Goal: Find specific page/section: Find specific page/section

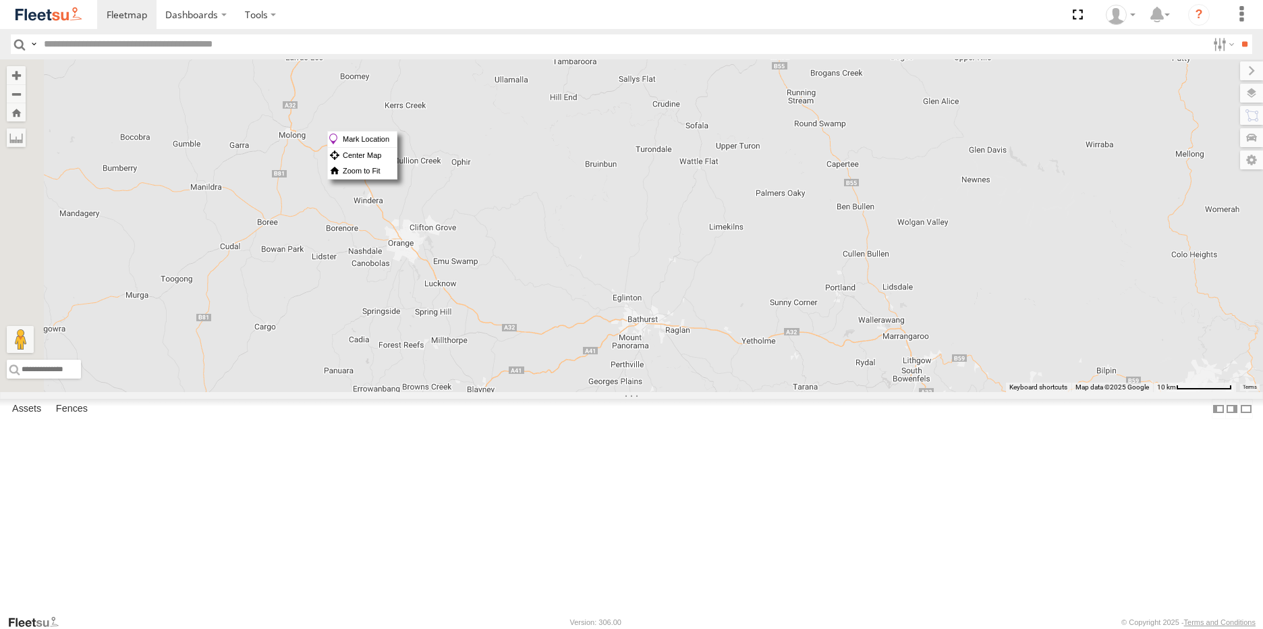
drag, startPoint x: 488, startPoint y: 218, endPoint x: 904, endPoint y: 456, distance: 479.1
click at [904, 392] on div "Brookvale (T10 - [PERSON_NAME]) Blacktown #1 (T09 - [PERSON_NAME]) Blacktown #2…" at bounding box center [631, 225] width 1263 height 333
click at [704, 324] on div "Brookvale (T10 - [PERSON_NAME]) Blacktown #1 (T09 - [PERSON_NAME]) Blacktown #2…" at bounding box center [631, 225] width 1263 height 333
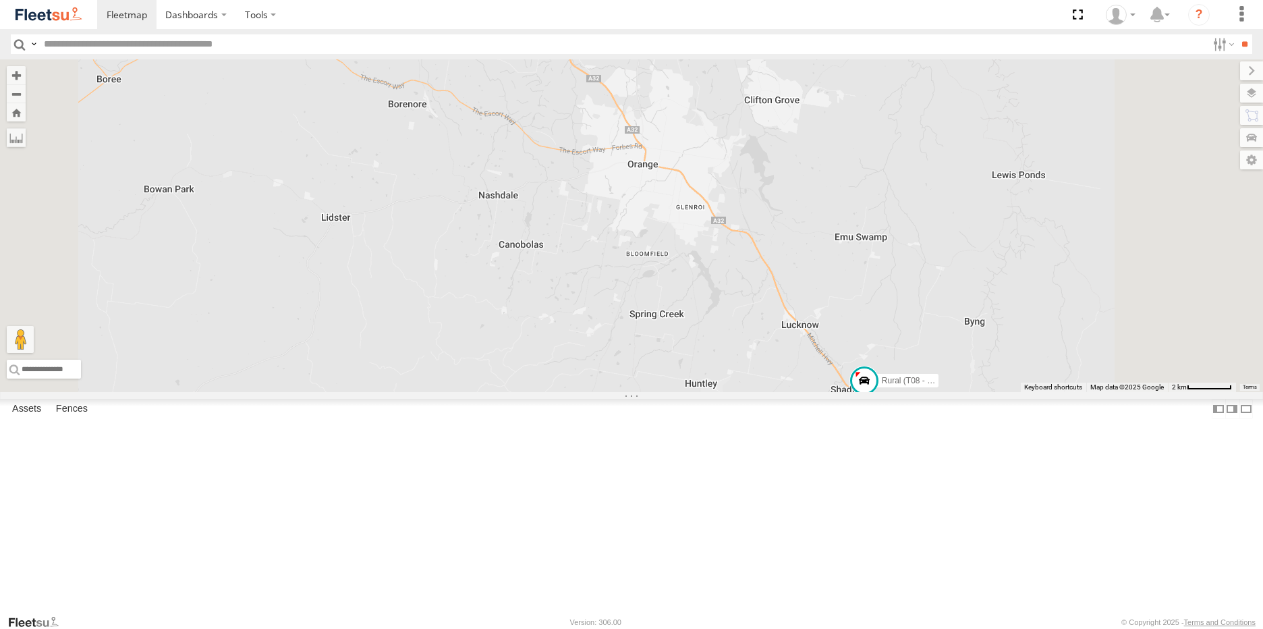
drag, startPoint x: 835, startPoint y: 333, endPoint x: 817, endPoint y: 470, distance: 138.1
click at [817, 392] on div "Brookvale (T10 - Gary) Rural (T08 - Matt) Blacktown #1 (T09 - Brian) Blacktown …" at bounding box center [631, 225] width 1263 height 333
